Goal: Information Seeking & Learning: Find specific fact

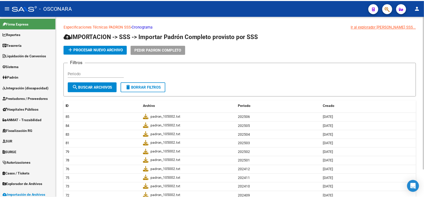
scroll to position [218, 0]
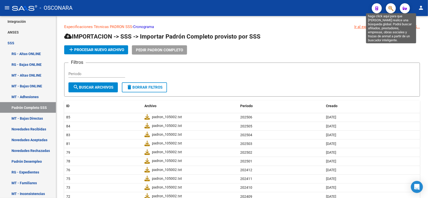
click at [392, 7] on icon "button" at bounding box center [391, 9] width 5 height 6
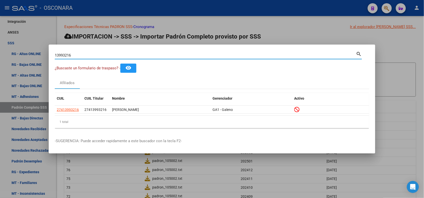
drag, startPoint x: 82, startPoint y: 57, endPoint x: 25, endPoint y: 55, distance: 57.2
click at [25, 55] on div "13993216 Buscar (apellido, dni, cuil, nro traspaso, cuit, obra social) search ¿…" at bounding box center [212, 99] width 424 height 198
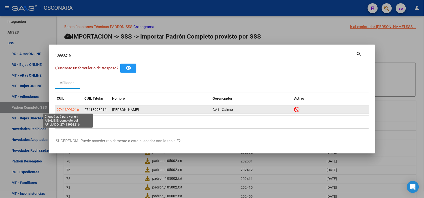
click at [63, 109] on span "27413993216" at bounding box center [68, 110] width 22 height 4
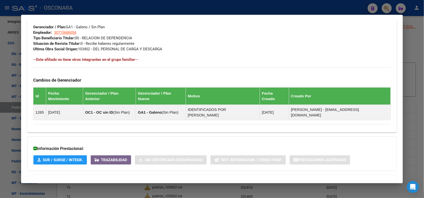
scroll to position [272, 0]
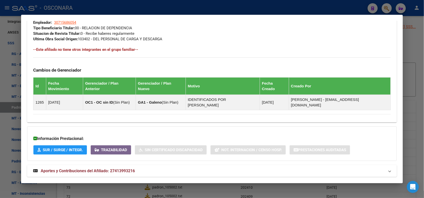
click at [129, 169] on span "Aportes y Contribuciones del Afiliado: 27413993216" at bounding box center [88, 171] width 94 height 5
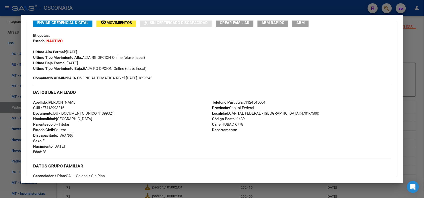
scroll to position [0, 0]
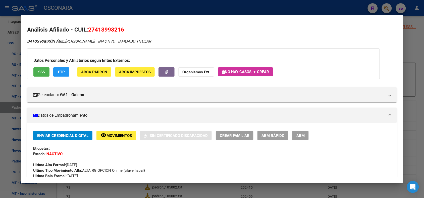
click at [201, 73] on strong "Organismos Ext." at bounding box center [196, 72] width 28 height 5
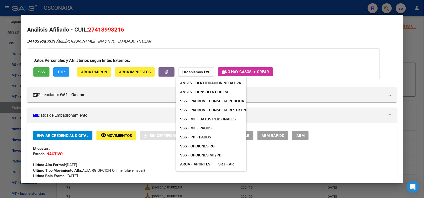
click at [126, 6] on div at bounding box center [212, 99] width 424 height 198
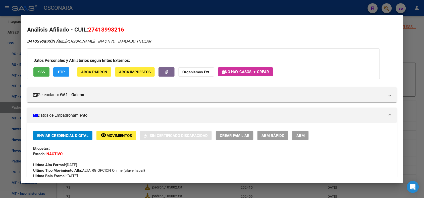
click at [126, 6] on div at bounding box center [212, 99] width 424 height 198
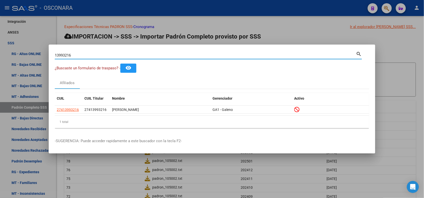
click at [63, 54] on input "13993216" at bounding box center [205, 55] width 301 height 5
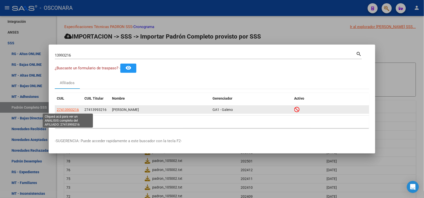
click at [69, 112] on span "27413993216" at bounding box center [68, 110] width 22 height 4
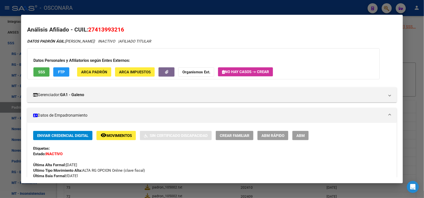
click at [189, 72] on strong "Organismos Ext." at bounding box center [196, 72] width 28 height 5
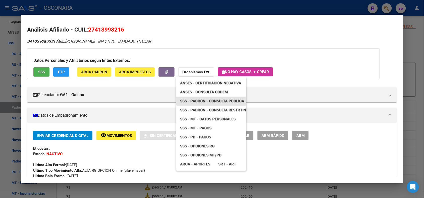
click at [197, 101] on span "SSS - Padrón - Consulta Pública" at bounding box center [212, 101] width 64 height 5
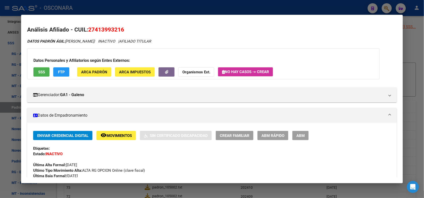
click at [117, 8] on div at bounding box center [212, 99] width 424 height 198
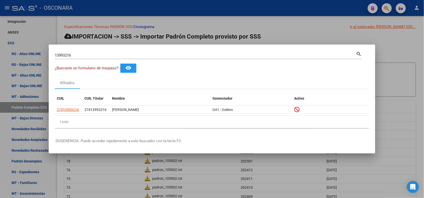
click at [65, 55] on input "13993216" at bounding box center [205, 55] width 301 height 5
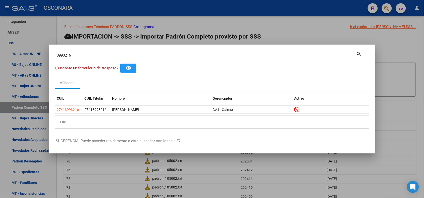
click at [65, 55] on input "13993216" at bounding box center [205, 55] width 301 height 5
paste input "27-13993216-7"
type input "27139932167"
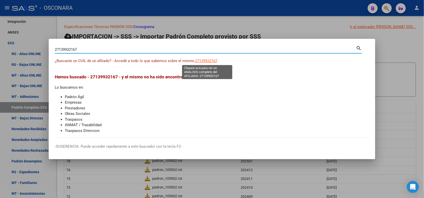
click at [212, 60] on span "27139932167" at bounding box center [206, 61] width 22 height 5
type textarea "27139932167"
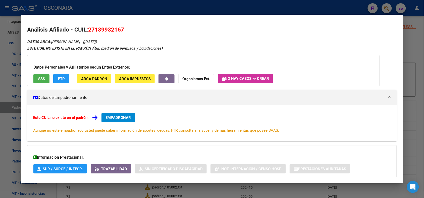
scroll to position [30, 0]
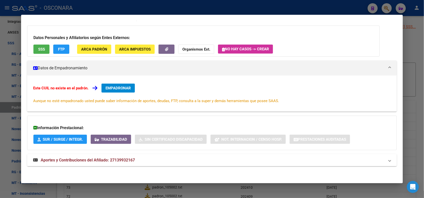
click at [86, 159] on span "Aportes y Contribuciones del Afiliado: 27139932167" at bounding box center [88, 160] width 94 height 5
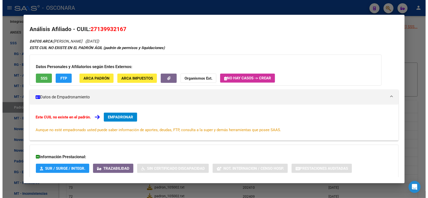
scroll to position [0, 0]
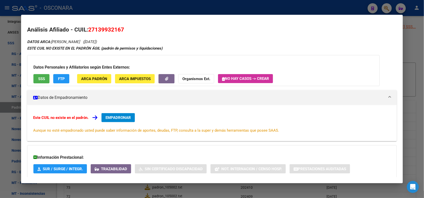
drag, startPoint x: 86, startPoint y: 29, endPoint x: 137, endPoint y: 28, distance: 51.2
click at [137, 28] on h2 "Análisis Afiliado - CUIL: 27139932167" at bounding box center [211, 30] width 369 height 9
copy span "27139932167"
click at [189, 79] on strong "Organismos Ext." at bounding box center [196, 79] width 28 height 5
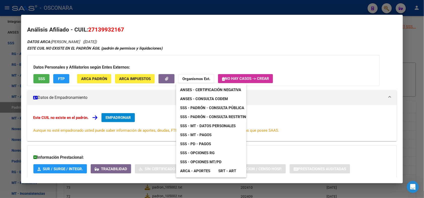
click at [207, 133] on span "SSS - MT - Pagos" at bounding box center [195, 135] width 31 height 5
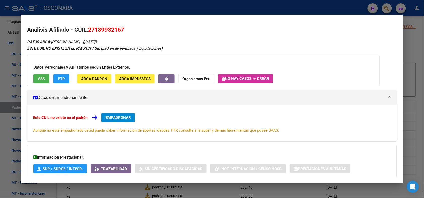
click at [50, 3] on div at bounding box center [212, 99] width 424 height 198
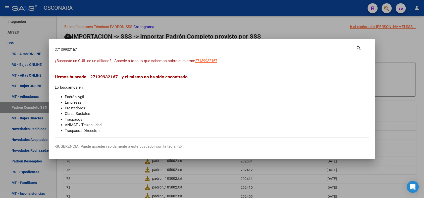
click at [50, 5] on div at bounding box center [212, 99] width 424 height 198
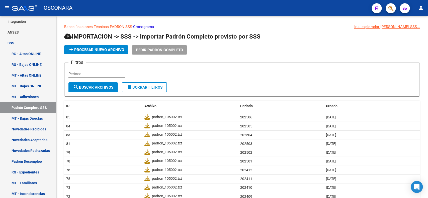
click at [108, 12] on div "- OSCONARA" at bounding box center [190, 8] width 356 height 11
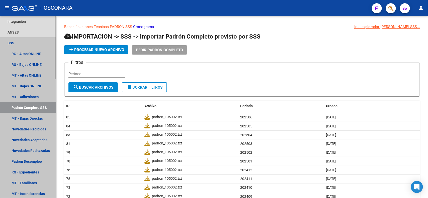
click at [17, 42] on link "SSS" at bounding box center [28, 43] width 56 height 11
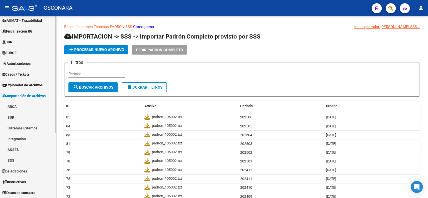
scroll to position [100, 0]
click at [26, 96] on span "Importación de Archivos" at bounding box center [24, 97] width 43 height 6
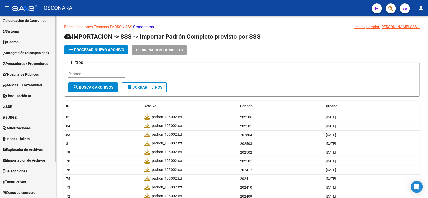
scroll to position [35, 0]
click at [31, 45] on link "Padrón" at bounding box center [28, 42] width 56 height 11
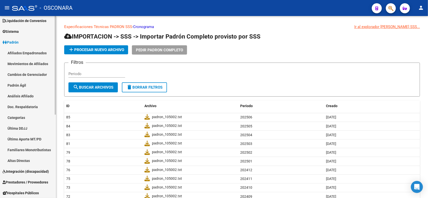
click at [39, 54] on link "Afiliados Empadronados" at bounding box center [28, 53] width 56 height 11
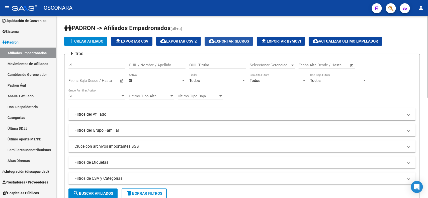
click at [243, 41] on span "cloud_download Exportar GECROS" at bounding box center [229, 41] width 40 height 5
click at [267, 60] on div "Seleccionar Gerenciador Seleccionar Gerenciador" at bounding box center [272, 63] width 45 height 11
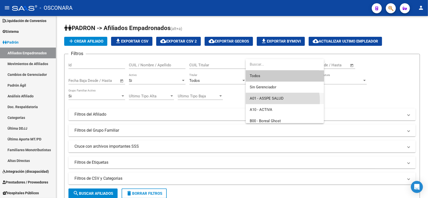
click at [273, 101] on span "A01 - ASSPE SALUD" at bounding box center [285, 98] width 70 height 11
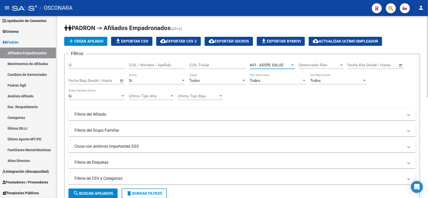
click at [105, 194] on span "search Buscar Afiliados" at bounding box center [93, 194] width 40 height 5
click at [289, 42] on span "file_download Exportar Bymovi" at bounding box center [281, 41] width 40 height 5
click at [125, 40] on span "file_download Exportar CSV" at bounding box center [131, 41] width 33 height 5
click at [336, 40] on span "cloud_download Actualizar ultimo Empleador" at bounding box center [345, 41] width 65 height 5
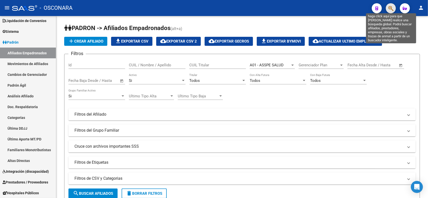
click at [389, 10] on icon "button" at bounding box center [391, 9] width 5 height 6
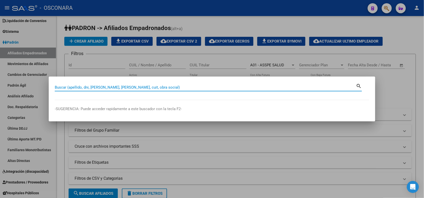
paste input "27556560809"
type input "27556560809"
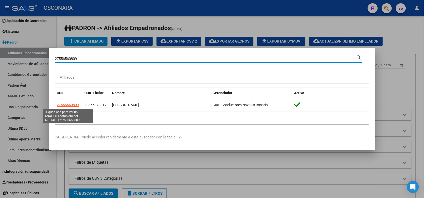
click at [64, 105] on span "27556560809" at bounding box center [68, 105] width 22 height 4
type textarea "27556560809"
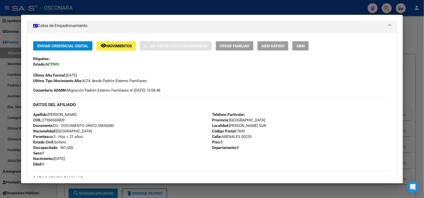
scroll to position [117, 0]
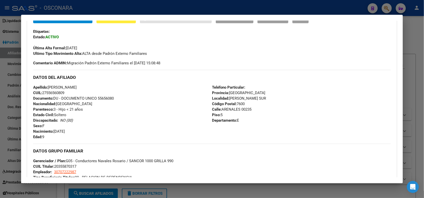
drag, startPoint x: 245, startPoint y: 5, endPoint x: 246, endPoint y: 3, distance: 2.6
click at [246, 3] on div at bounding box center [212, 99] width 424 height 198
